Goal: Task Accomplishment & Management: Complete application form

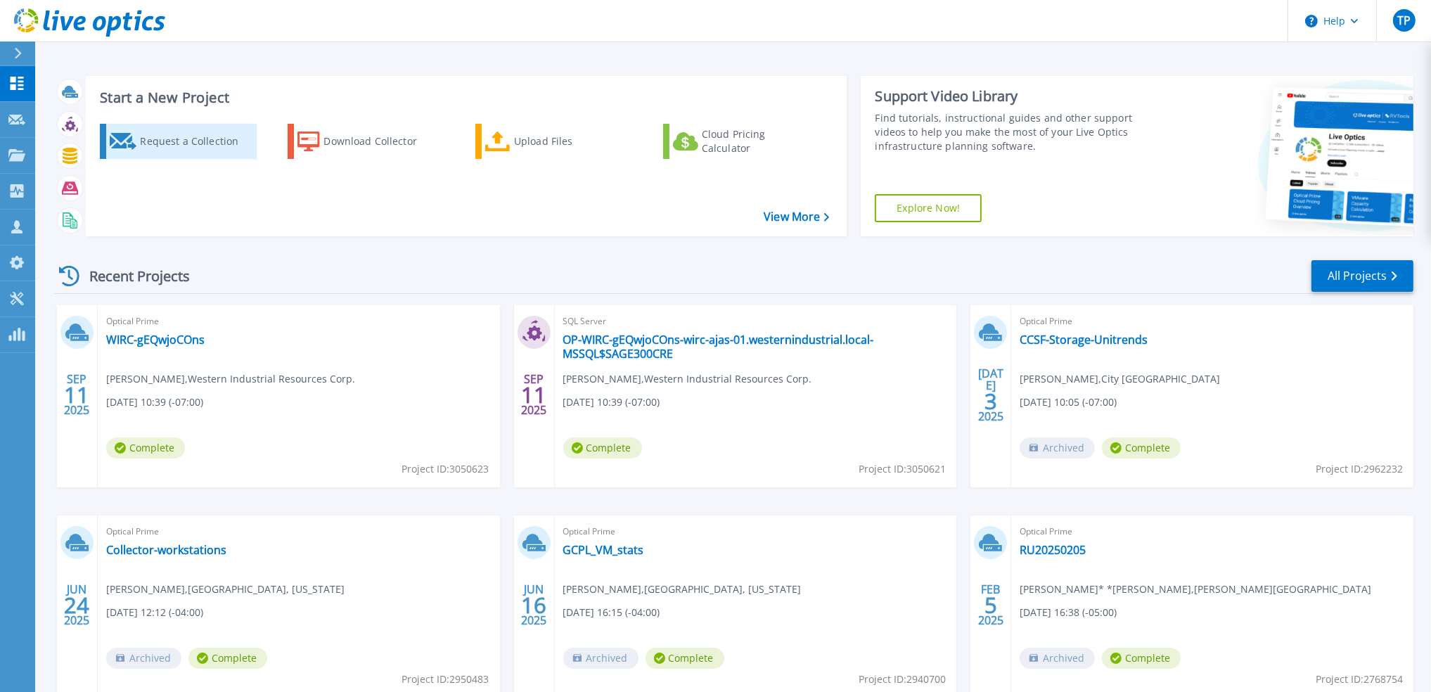
click at [161, 143] on div "Request a Collection" at bounding box center [196, 141] width 112 height 28
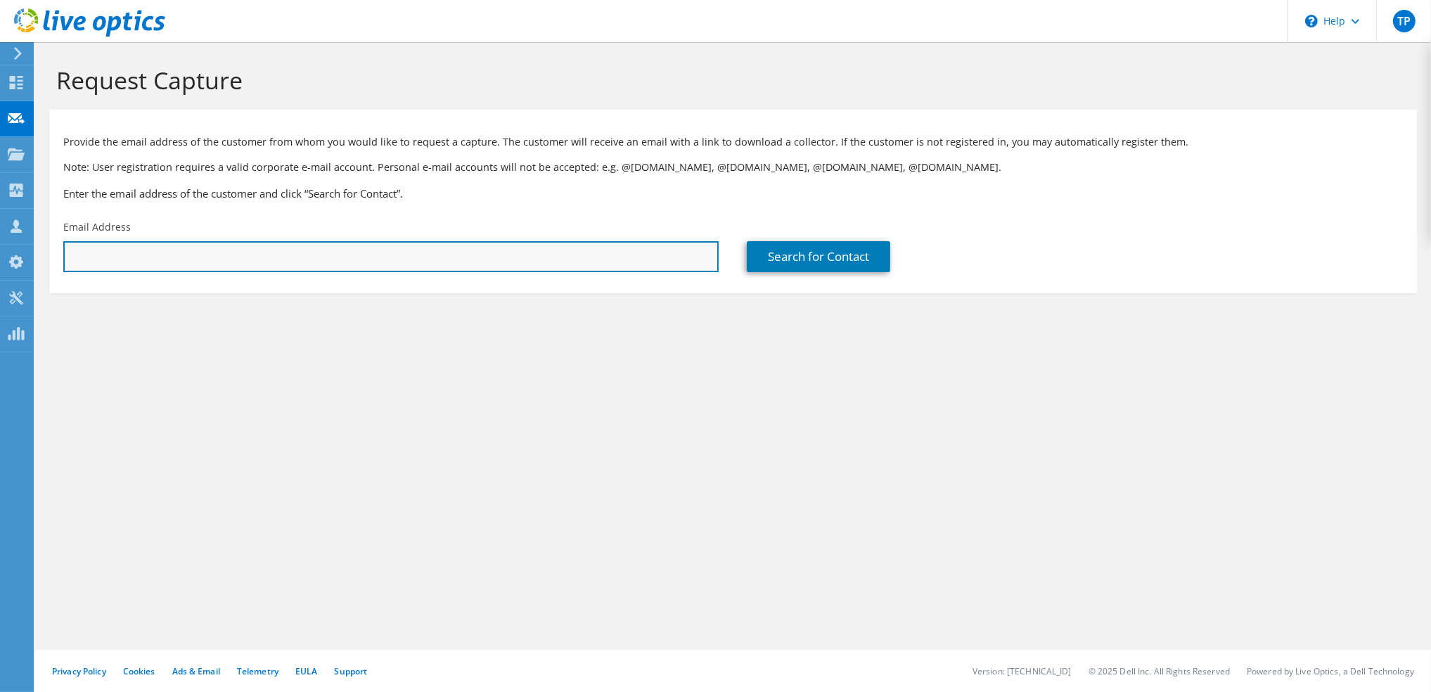
drag, startPoint x: 374, startPoint y: 249, endPoint x: 377, endPoint y: 256, distance: 7.6
click at [375, 250] on input "text" at bounding box center [390, 256] width 655 height 31
paste input "szayac@fillmoreriley.com"
type input "szayac@fillmoreriley.com"
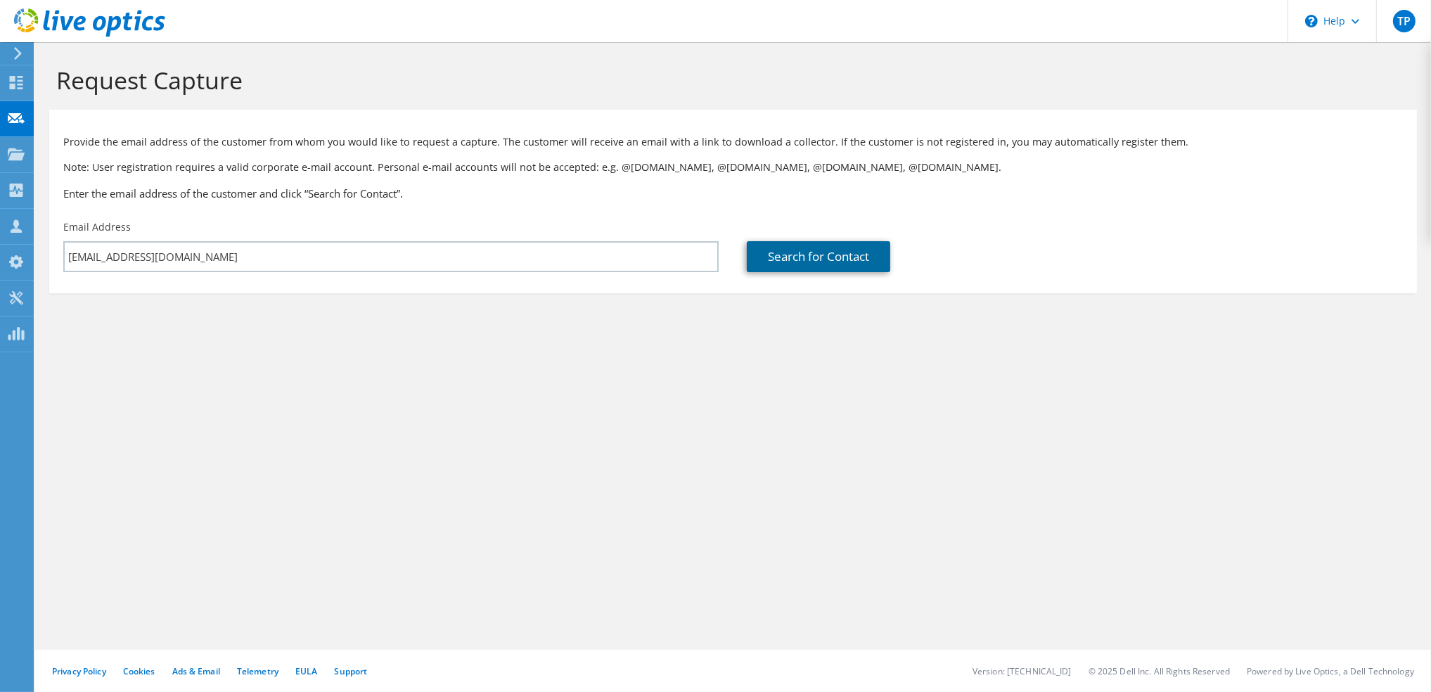
click at [818, 252] on link "Search for Contact" at bounding box center [818, 256] width 143 height 31
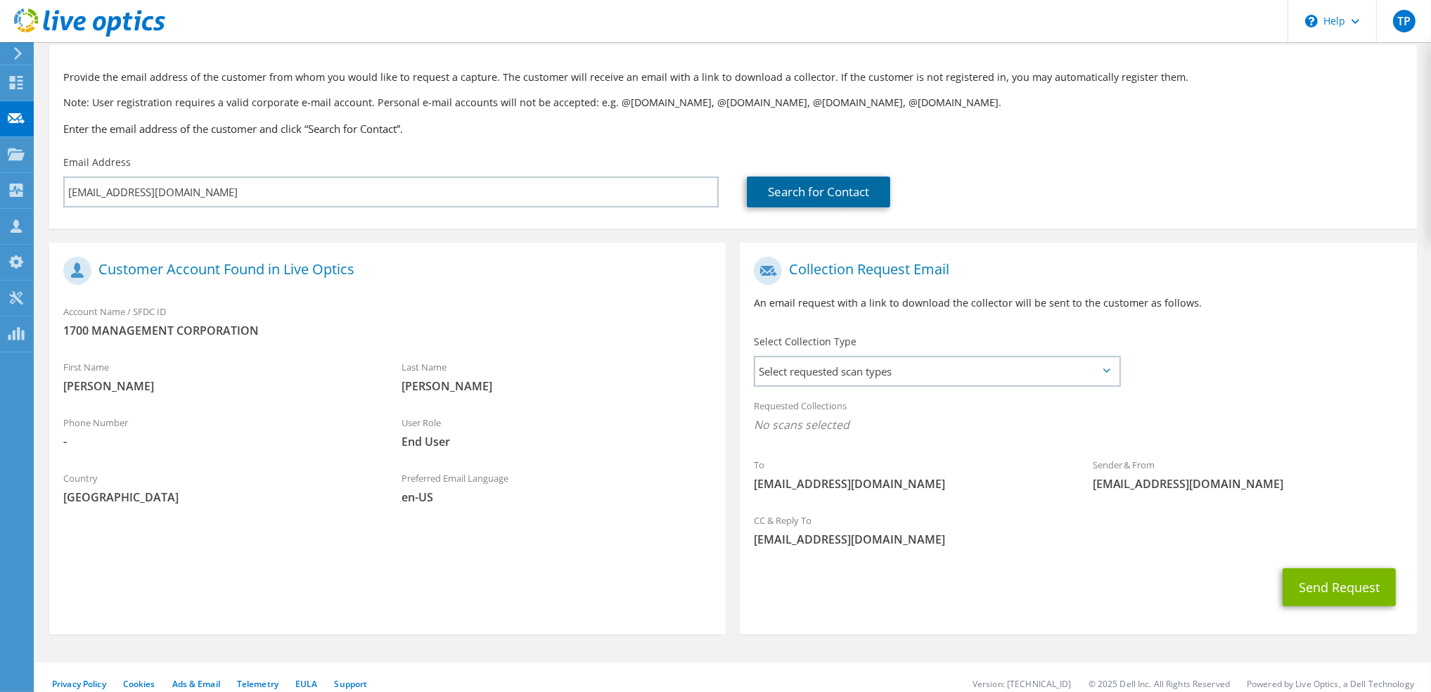
scroll to position [78, 0]
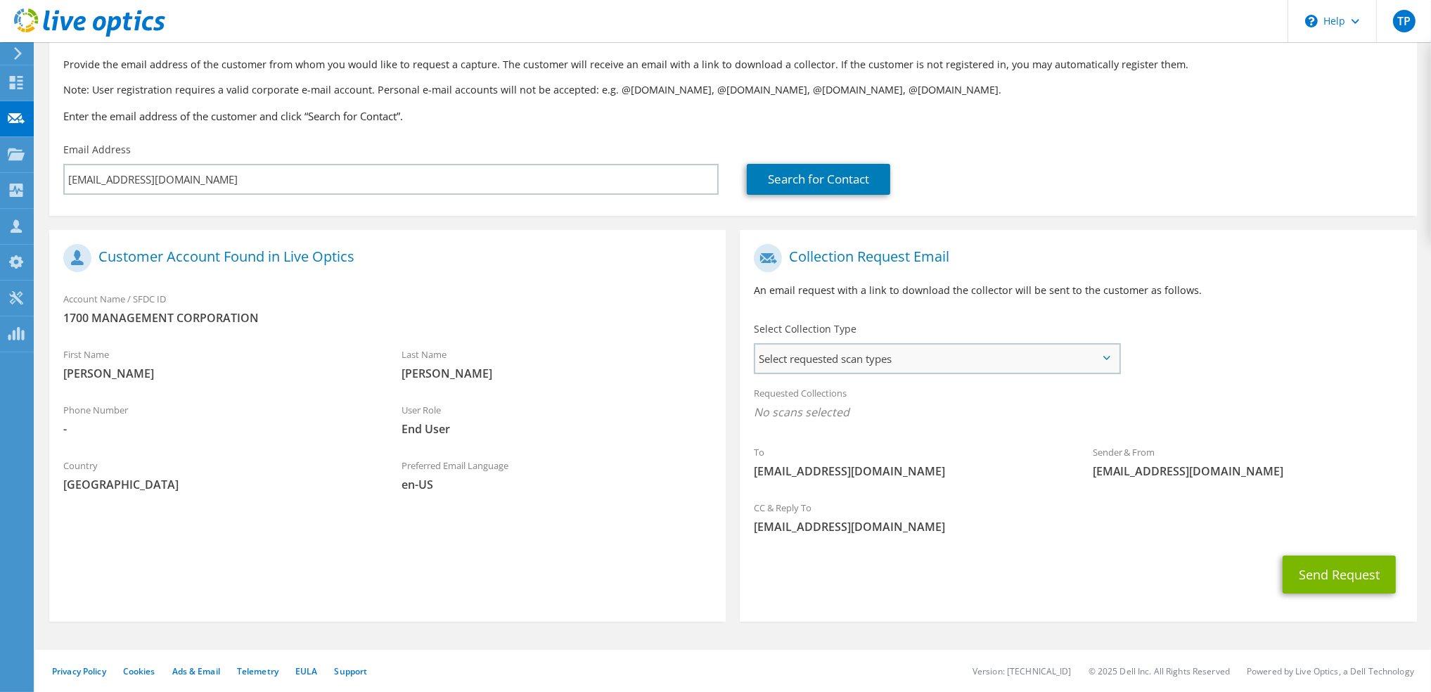
click at [843, 354] on span "Select requested scan types" at bounding box center [936, 358] width 363 height 28
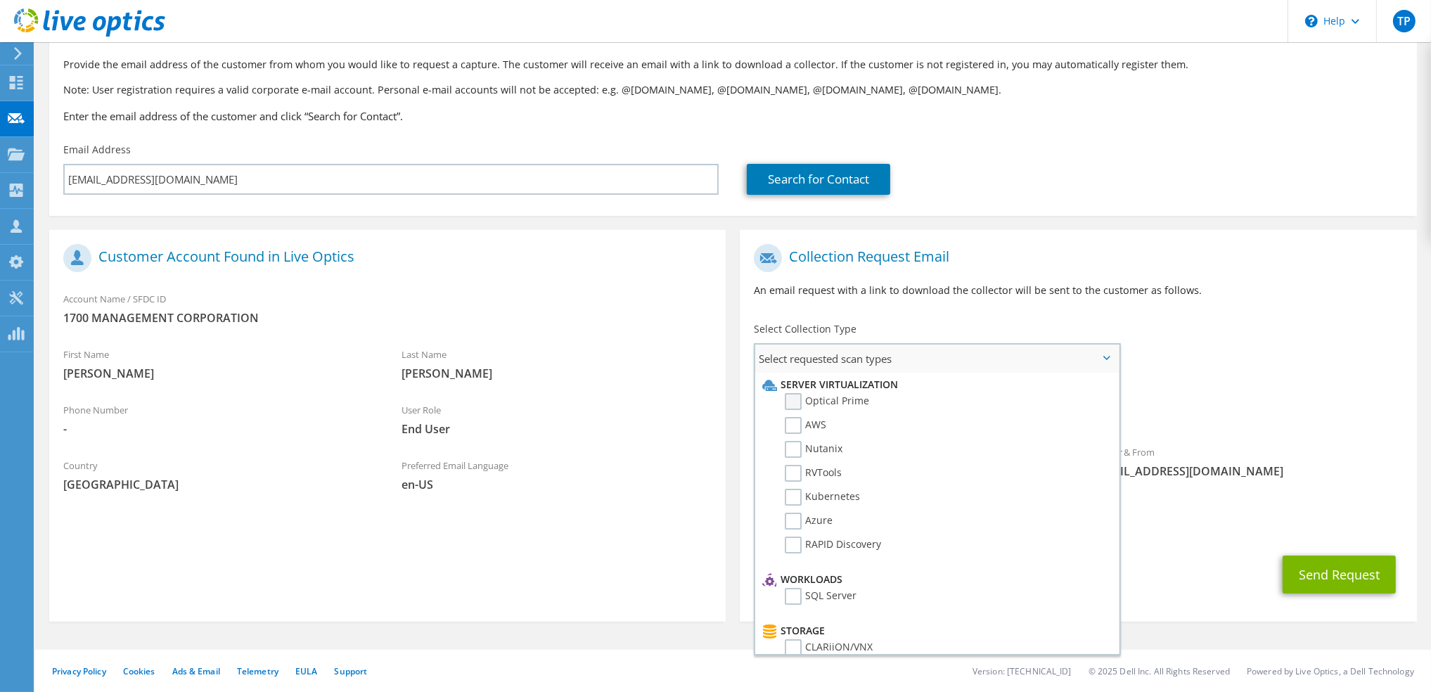
click at [823, 398] on label "Optical Prime" at bounding box center [827, 401] width 84 height 17
click at [0, 0] on input "Optical Prime" at bounding box center [0, 0] width 0 height 0
click at [626, 430] on span "End User" at bounding box center [556, 427] width 310 height 15
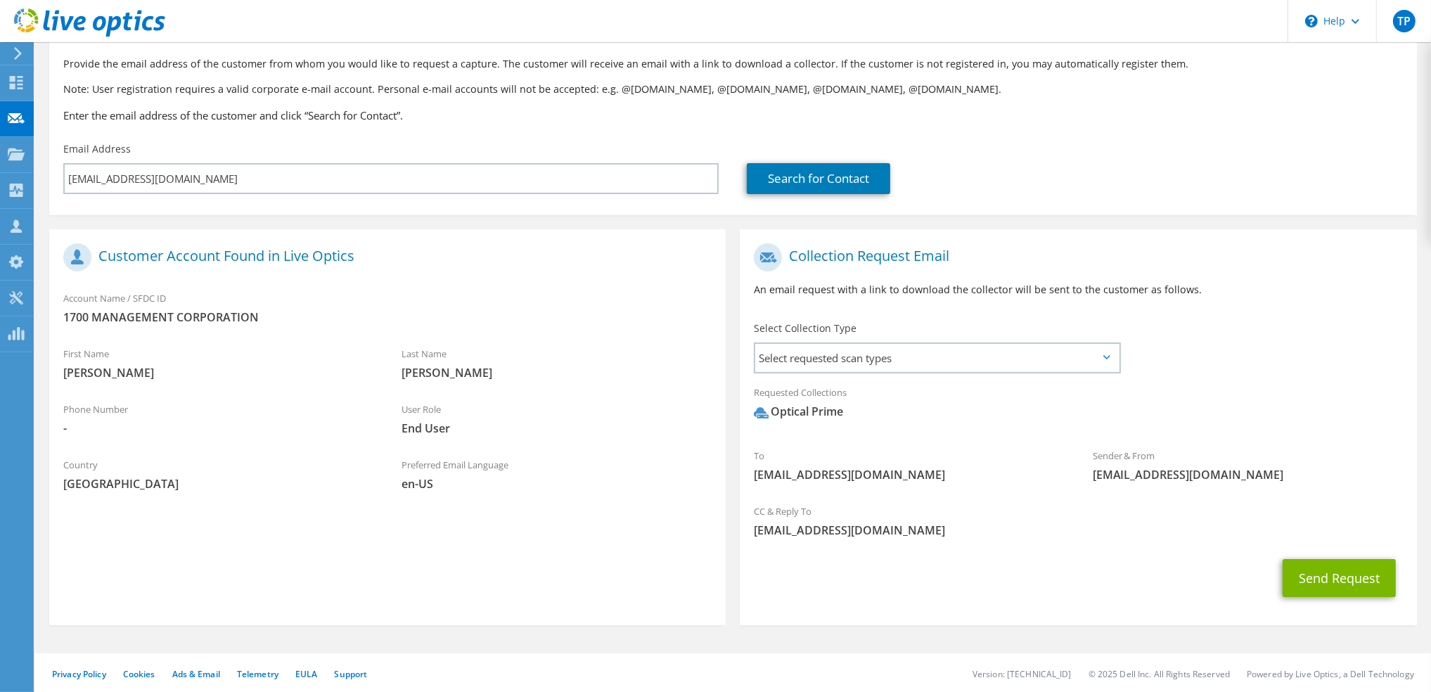
drag, startPoint x: 644, startPoint y: 642, endPoint x: 591, endPoint y: 641, distance: 53.4
click at [591, 641] on section "Request Capture Provide the email address of the customer from whom you would l…" at bounding box center [732, 329] width 1395 height 731
click at [593, 643] on section "Request Capture Provide the email address of the customer from whom you would l…" at bounding box center [732, 329] width 1395 height 731
drag, startPoint x: 607, startPoint y: 642, endPoint x: 572, endPoint y: 657, distance: 38.4
click at [586, 641] on section "Request Capture Provide the email address of the customer from whom you would l…" at bounding box center [732, 329] width 1395 height 731
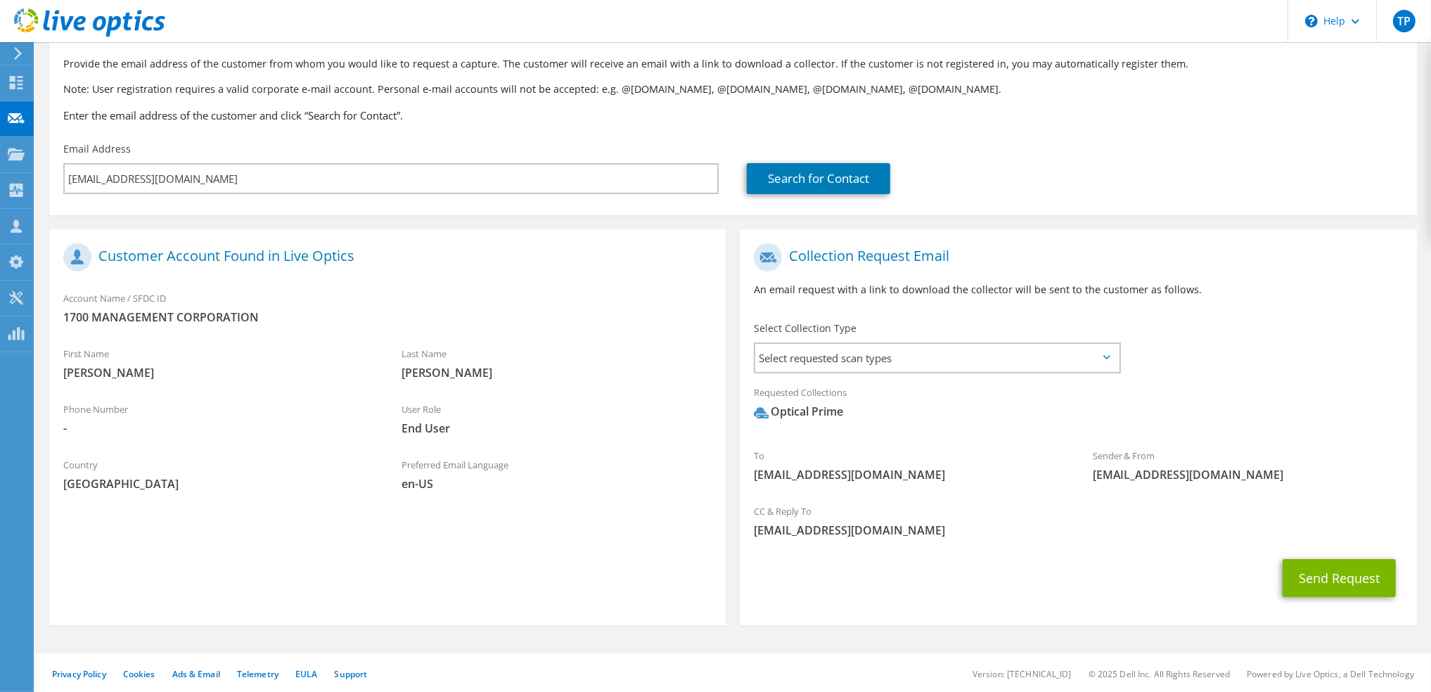
drag, startPoint x: 367, startPoint y: 631, endPoint x: 652, endPoint y: 653, distance: 285.5
click at [372, 632] on section "Request Capture Provide the email address of the customer from whom you would l…" at bounding box center [732, 329] width 1395 height 731
click at [737, 629] on div "Collection Request Email An email request with a link to download the collector…" at bounding box center [1078, 430] width 690 height 403
click at [962, 368] on span "Select requested scan types" at bounding box center [936, 358] width 363 height 28
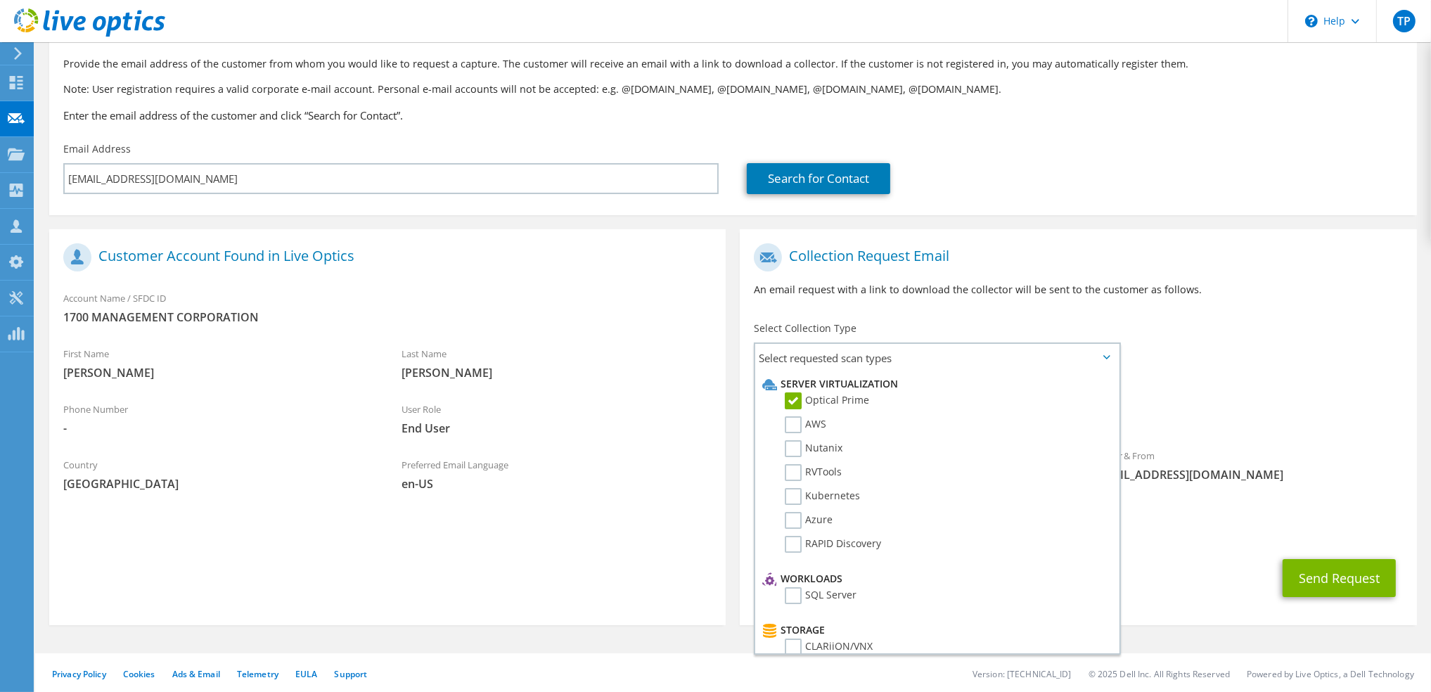
click at [663, 441] on div "User Role End User" at bounding box center [556, 418] width 338 height 49
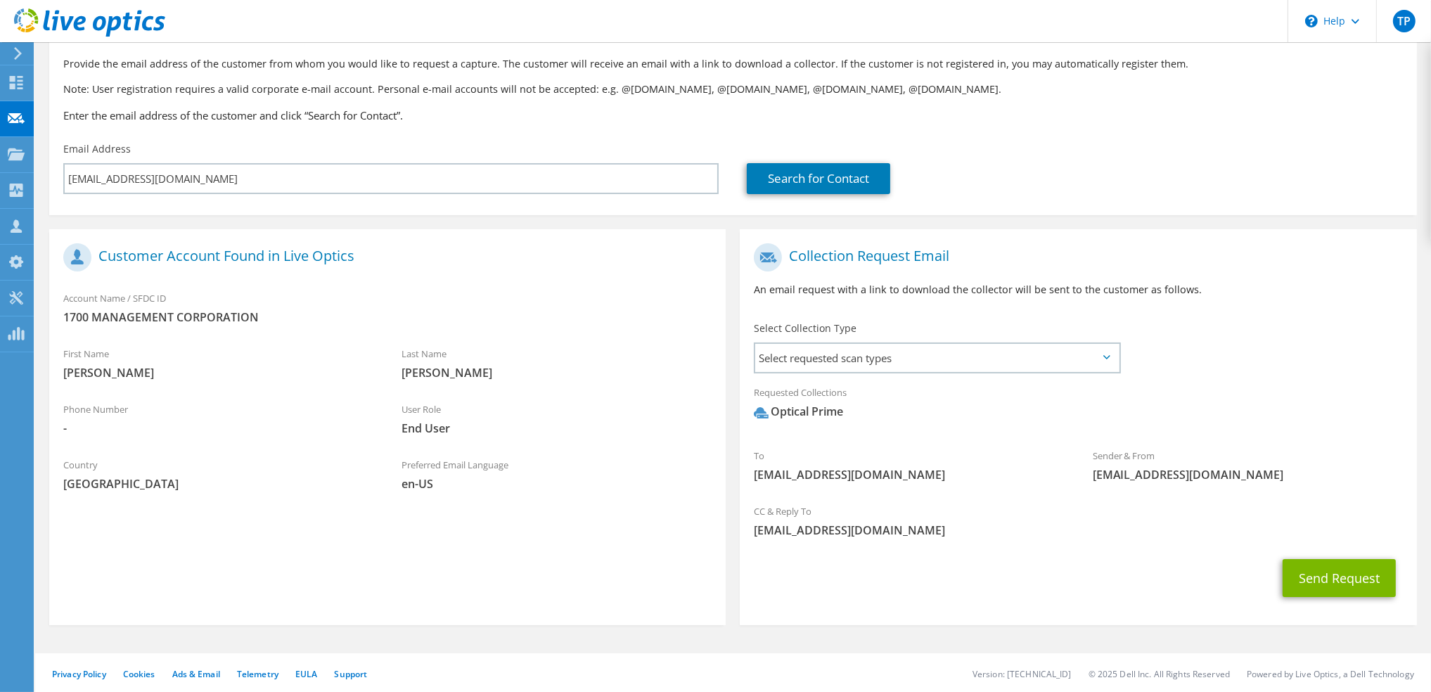
scroll to position [82, 0]
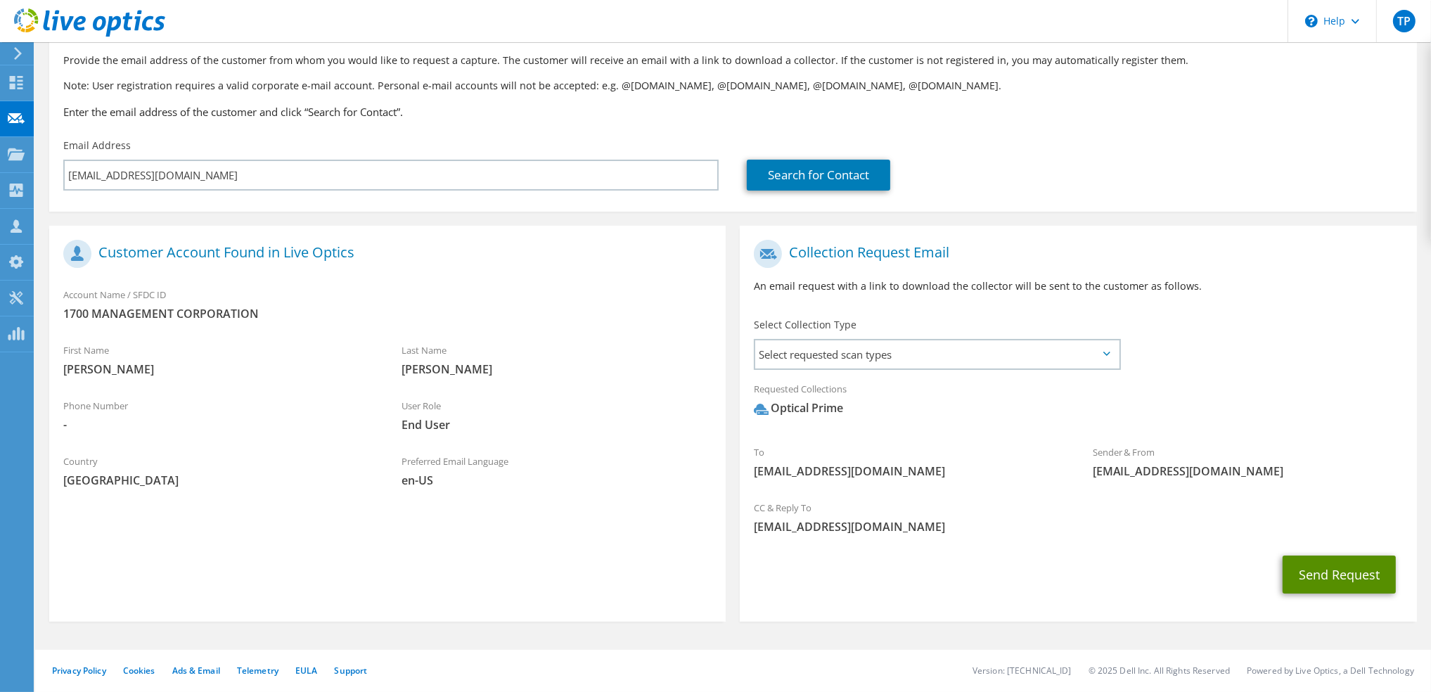
click at [1333, 581] on button "Send Request" at bounding box center [1338, 574] width 113 height 38
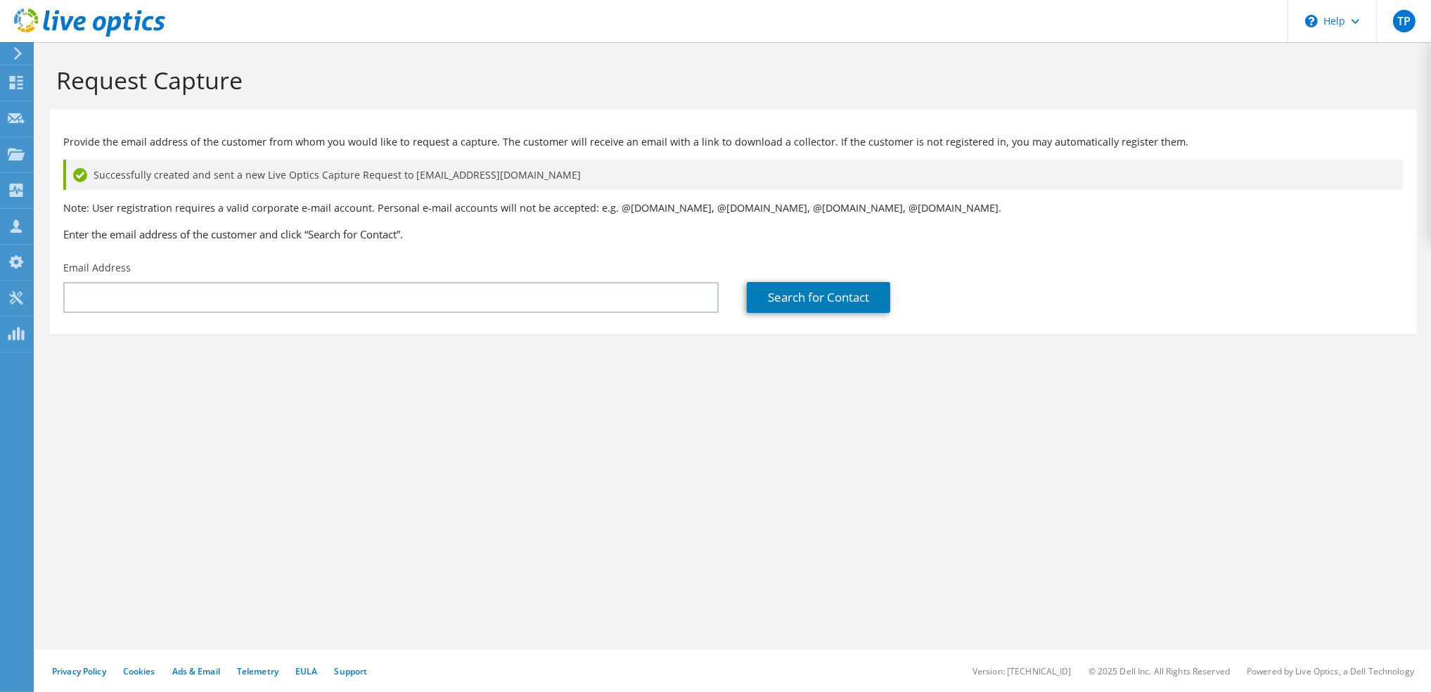
click at [343, 578] on div "Request Capture Provide the email address of the customer from whom you would l…" at bounding box center [732, 367] width 1395 height 650
click at [992, 551] on div "Request Capture Provide the email address of the customer from whom you would l…" at bounding box center [732, 367] width 1395 height 650
drag, startPoint x: 793, startPoint y: 535, endPoint x: 602, endPoint y: 520, distance: 191.8
click at [602, 520] on div "Request Capture Provide the email address of the customer from whom you would l…" at bounding box center [732, 367] width 1395 height 650
drag, startPoint x: 681, startPoint y: 506, endPoint x: 672, endPoint y: 508, distance: 8.6
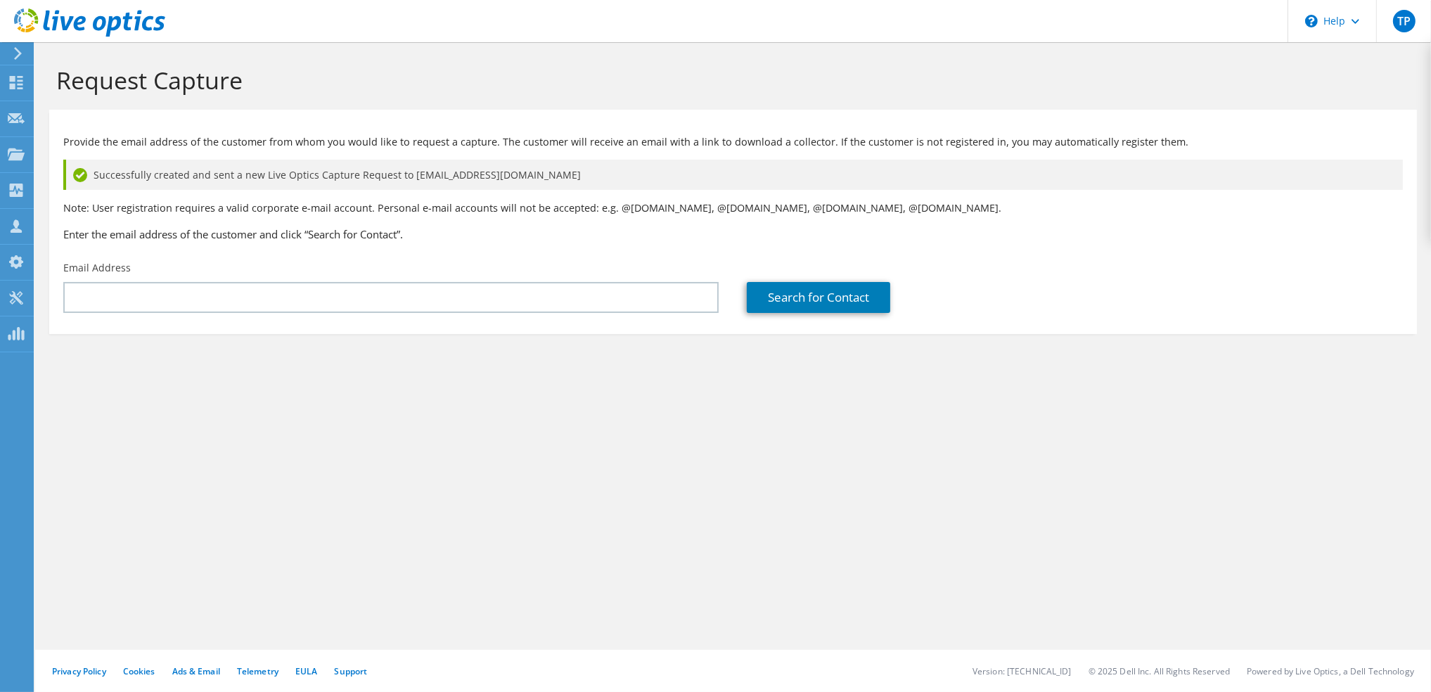
drag, startPoint x: 672, startPoint y: 508, endPoint x: 590, endPoint y: 503, distance: 82.4
click at [590, 506] on div "Request Capture Provide the email address of the customer from whom you would l…" at bounding box center [732, 367] width 1395 height 650
